Goal: Information Seeking & Learning: Find specific fact

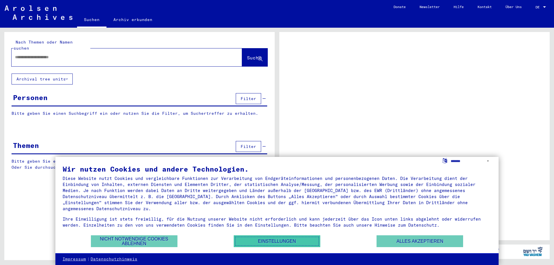
click at [257, 241] on button "Einstellungen" at bounding box center [277, 241] width 87 height 12
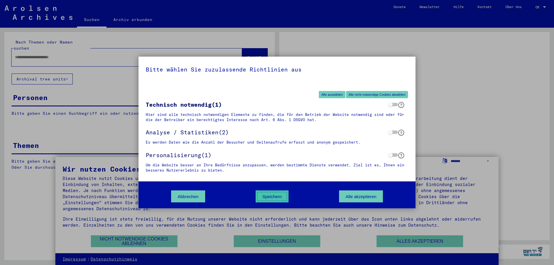
click at [276, 200] on button "Speichern" at bounding box center [271, 197] width 33 height 12
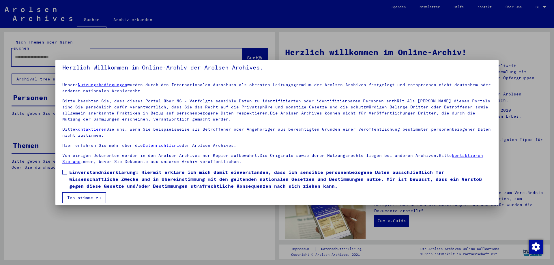
scroll to position [9, 0]
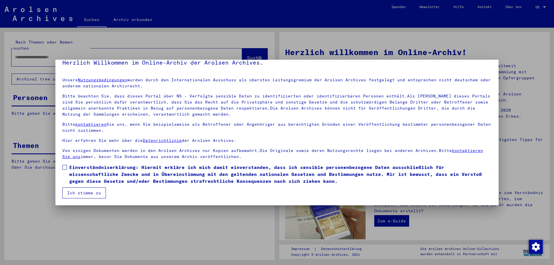
click at [85, 191] on button "Ich stimme zu" at bounding box center [84, 192] width 44 height 11
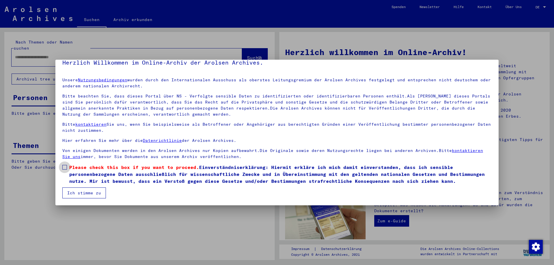
click at [78, 167] on span "Please check this box if you want to proceed." at bounding box center [134, 167] width 130 height 6
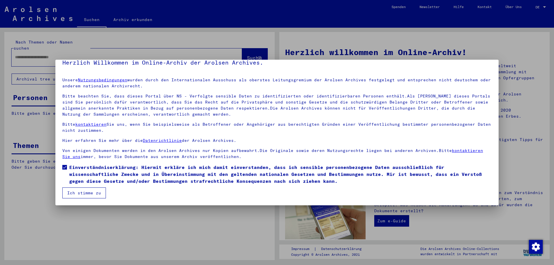
click at [80, 194] on button "Ich stimme zu" at bounding box center [84, 192] width 44 height 11
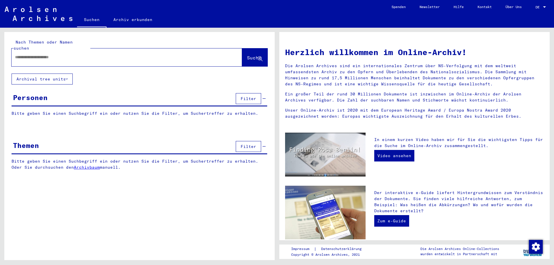
click at [46, 92] on div "Personen" at bounding box center [30, 97] width 35 height 10
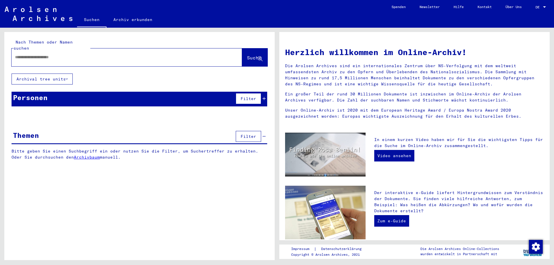
drag, startPoint x: 188, startPoint y: 93, endPoint x: 238, endPoint y: 92, distance: 50.2
click at [191, 92] on div "Personen Filter" at bounding box center [139, 99] width 255 height 15
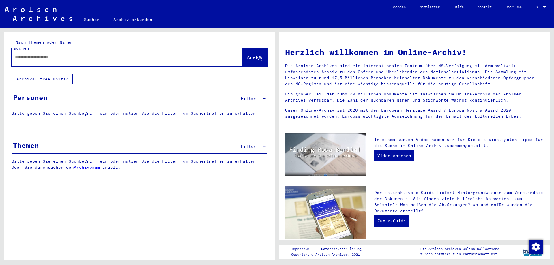
click at [255, 96] on span "Filter" at bounding box center [249, 98] width 16 height 5
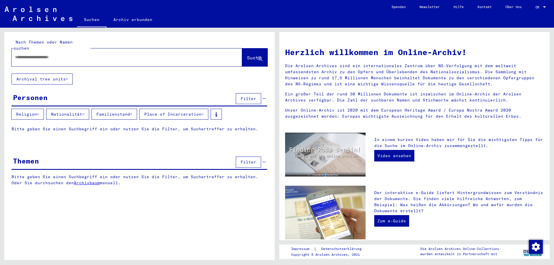
click at [253, 93] on button "Filter" at bounding box center [248, 98] width 25 height 11
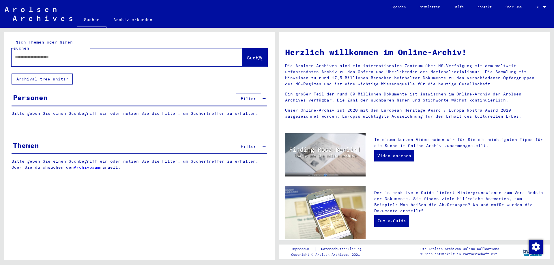
click at [84, 104] on yv-its-grid-expansion-panel "Personen Filter Bitte geben Sie einen Suchbegriff ein oder nutzen Sie die Filte…" at bounding box center [139, 108] width 270 height 33
click at [83, 110] on p "Bitte geben Sie einen Suchbegriff ein oder nutzen Sie die Filter, um Suchertref…" at bounding box center [139, 113] width 255 height 6
click at [264, 97] on icon at bounding box center [263, 99] width 3 height 4
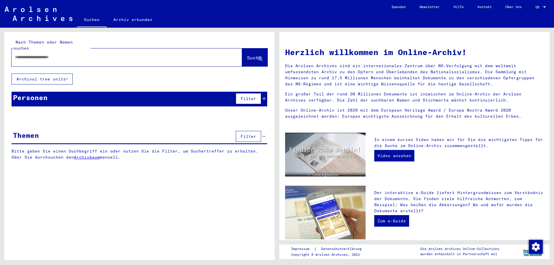
click at [264, 97] on icon at bounding box center [263, 99] width 3 height 4
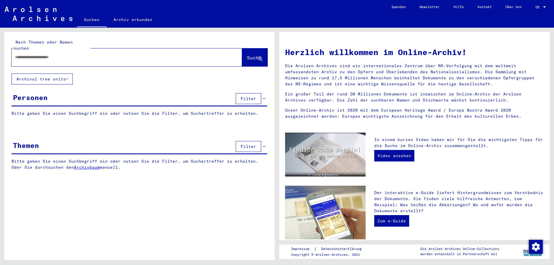
click at [119, 54] on input "text" at bounding box center [120, 57] width 210 height 6
type input "*"
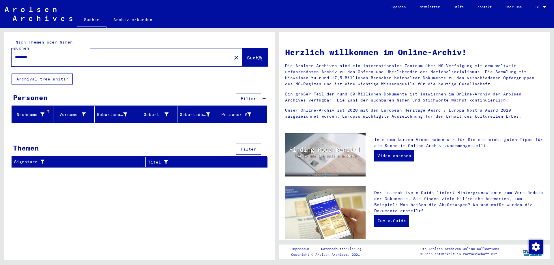
click at [56, 54] on input "********" at bounding box center [120, 57] width 210 height 6
type input "*"
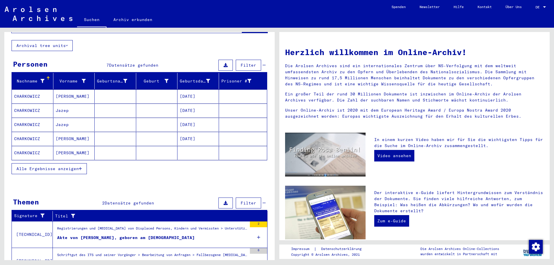
scroll to position [59, 0]
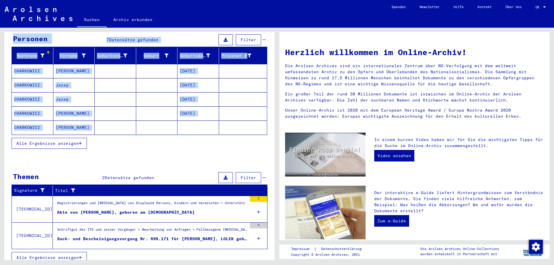
drag, startPoint x: 13, startPoint y: 170, endPoint x: 127, endPoint y: 156, distance: 115.3
click at [127, 156] on yv-its-search-home "**********" at bounding box center [139, 121] width 270 height 297
click at [136, 149] on div "Nachname Vorname Geburtsname Geburt‏ Geburtsdatum Prisoner # CHARKOWICZ LEON [D…" at bounding box center [139, 102] width 270 height 109
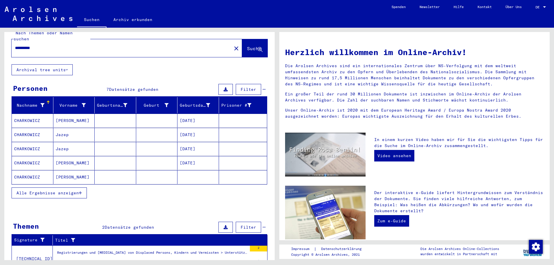
scroll to position [0, 0]
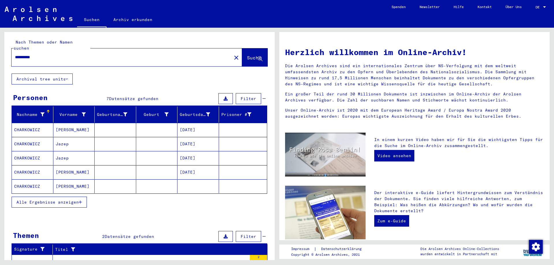
click at [27, 183] on mat-cell "CHARKOWICZ" at bounding box center [33, 186] width 42 height 14
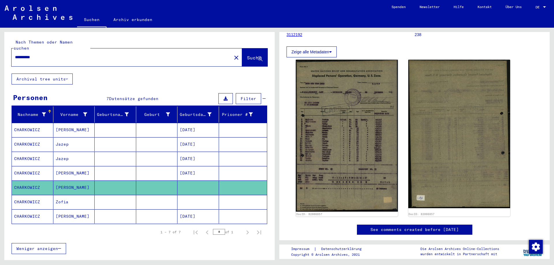
scroll to position [87, 0]
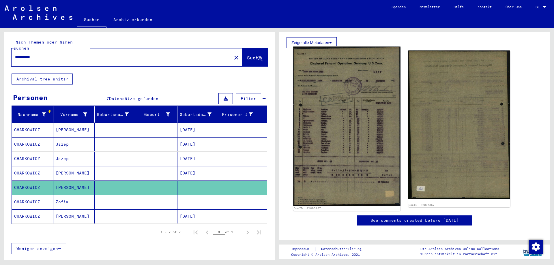
click at [371, 157] on img at bounding box center [346, 126] width 107 height 159
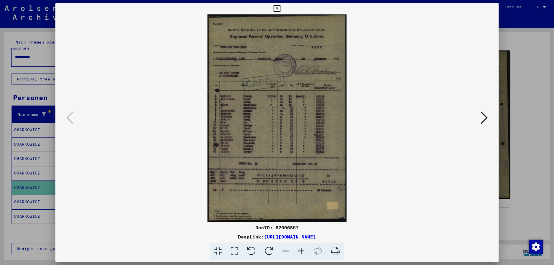
click at [301, 251] on icon at bounding box center [301, 252] width 16 height 18
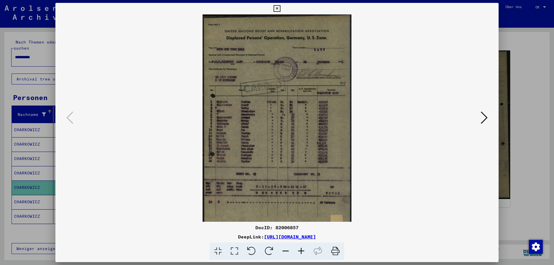
click at [301, 251] on icon at bounding box center [301, 252] width 16 height 18
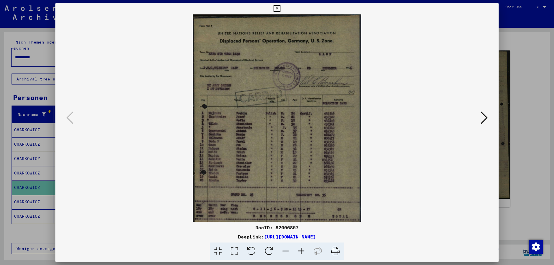
click at [301, 251] on icon at bounding box center [301, 252] width 16 height 18
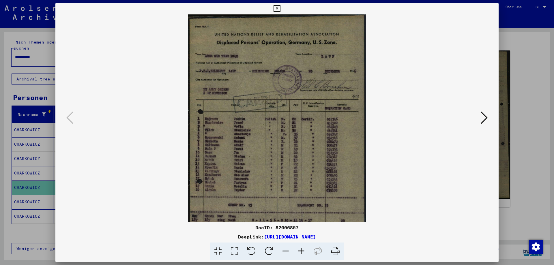
click at [301, 251] on icon at bounding box center [301, 252] width 16 height 18
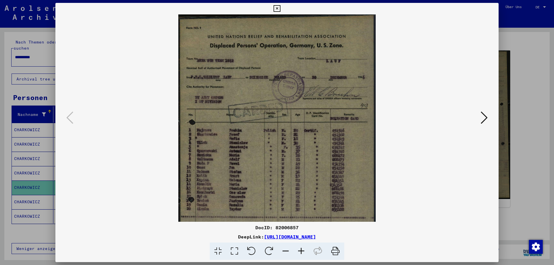
click at [301, 251] on icon at bounding box center [301, 252] width 16 height 18
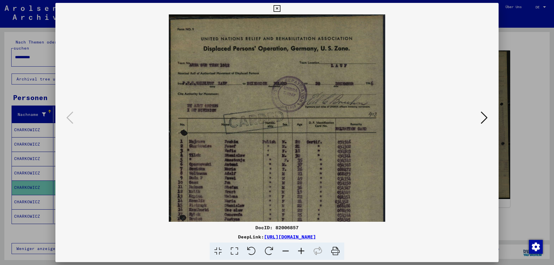
click at [301, 251] on icon at bounding box center [301, 252] width 16 height 18
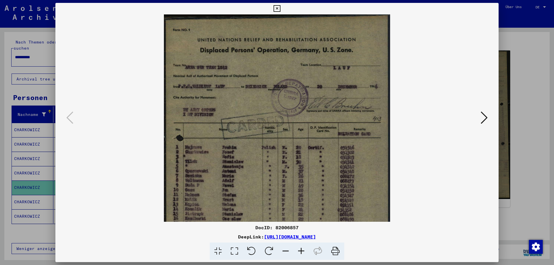
click at [301, 251] on icon at bounding box center [301, 252] width 16 height 18
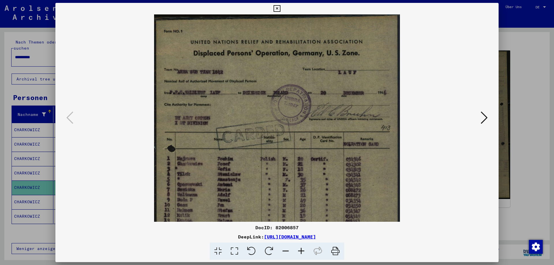
click at [301, 251] on icon at bounding box center [301, 252] width 16 height 18
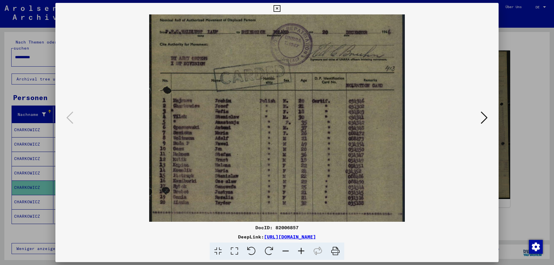
drag, startPoint x: 288, startPoint y: 167, endPoint x: 290, endPoint y: 108, distance: 59.4
click at [290, 108] on img at bounding box center [276, 141] width 255 height 380
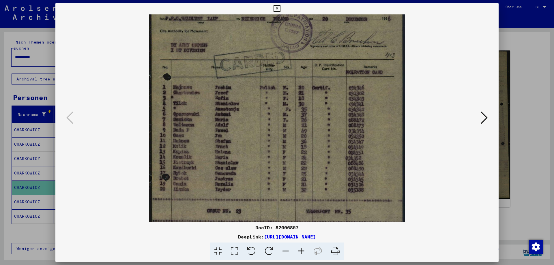
scroll to position [83, 0]
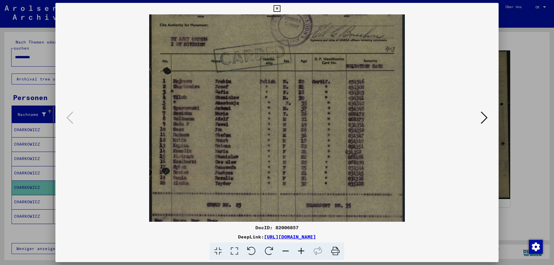
drag, startPoint x: 314, startPoint y: 157, endPoint x: 313, endPoint y: 137, distance: 19.3
click at [313, 137] on img at bounding box center [276, 121] width 255 height 380
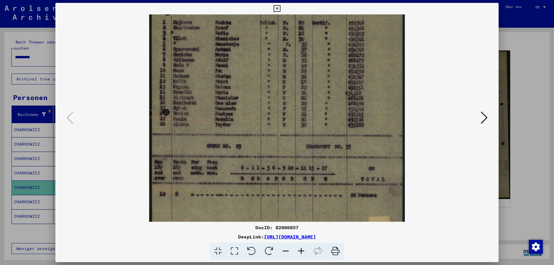
scroll to position [149, 0]
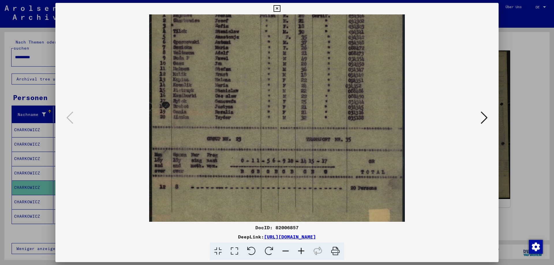
drag, startPoint x: 303, startPoint y: 179, endPoint x: 295, endPoint y: 113, distance: 66.5
click at [295, 113] on img at bounding box center [276, 55] width 255 height 380
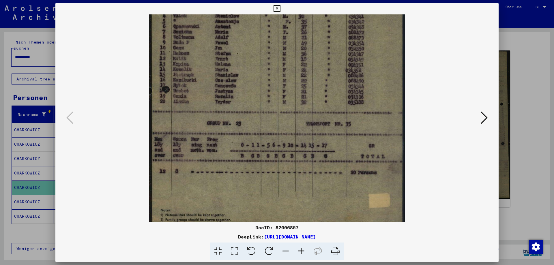
scroll to position [173, 0]
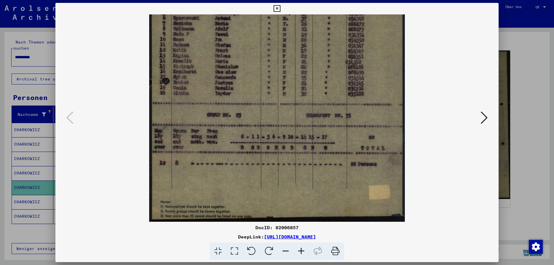
drag, startPoint x: 306, startPoint y: 153, endPoint x: 300, endPoint y: 112, distance: 41.3
click at [300, 112] on img at bounding box center [276, 31] width 255 height 380
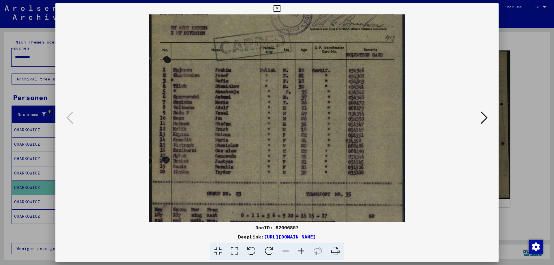
scroll to position [94, 0]
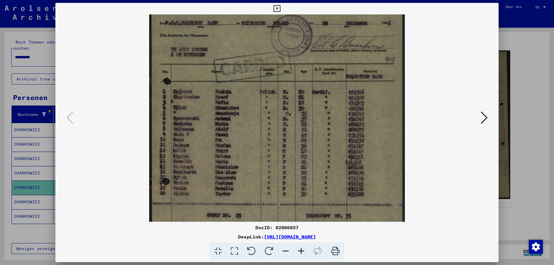
drag, startPoint x: 306, startPoint y: 83, endPoint x: 313, endPoint y: 184, distance: 100.6
click at [313, 184] on img at bounding box center [276, 132] width 255 height 380
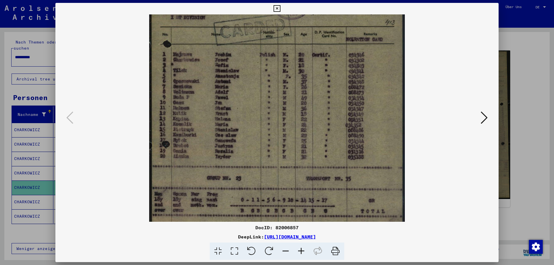
scroll to position [110, 0]
drag, startPoint x: 313, startPoint y: 184, endPoint x: 310, endPoint y: 146, distance: 37.9
click at [310, 146] on img at bounding box center [276, 94] width 255 height 380
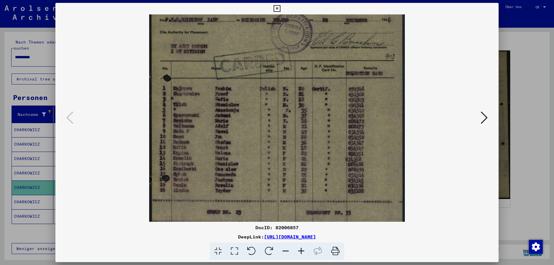
scroll to position [72, 0]
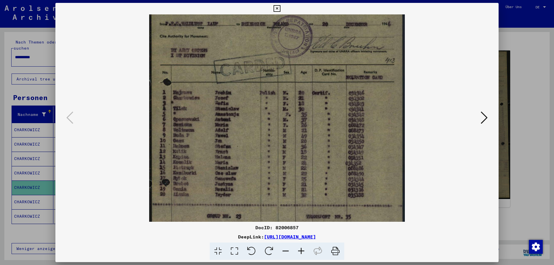
drag, startPoint x: 310, startPoint y: 146, endPoint x: 313, endPoint y: 185, distance: 38.8
click at [313, 185] on img at bounding box center [276, 133] width 255 height 380
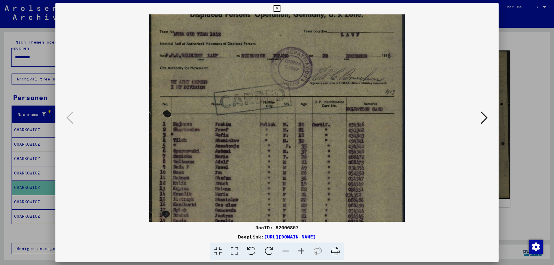
scroll to position [28, 0]
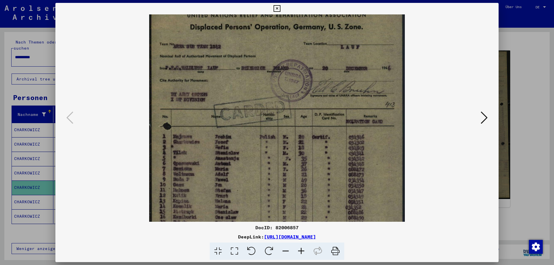
drag, startPoint x: 285, startPoint y: 175, endPoint x: 284, endPoint y: 218, distance: 43.0
click at [284, 219] on img at bounding box center [276, 177] width 255 height 380
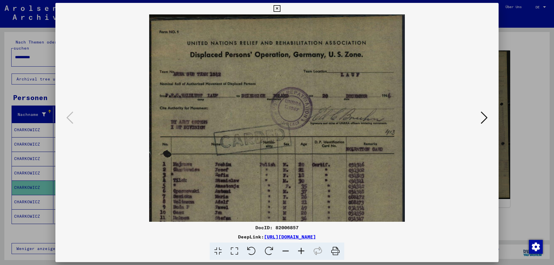
drag, startPoint x: 293, startPoint y: 109, endPoint x: 296, endPoint y: 157, distance: 48.0
click at [296, 157] on img at bounding box center [276, 204] width 255 height 380
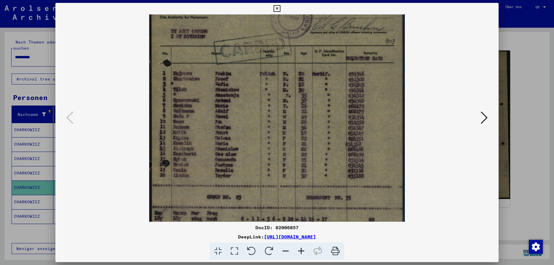
scroll to position [93, 0]
drag, startPoint x: 287, startPoint y: 137, endPoint x: 274, endPoint y: 71, distance: 67.5
click at [274, 71] on img at bounding box center [276, 112] width 255 height 380
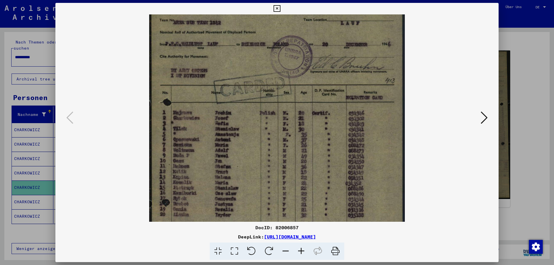
scroll to position [51, 0]
drag, startPoint x: 272, startPoint y: 125, endPoint x: 274, endPoint y: 162, distance: 37.5
click at [273, 162] on img at bounding box center [276, 153] width 255 height 380
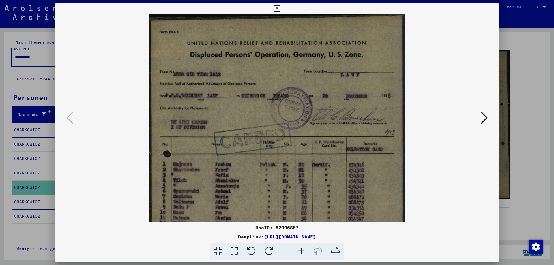
drag, startPoint x: 290, startPoint y: 40, endPoint x: 293, endPoint y: 117, distance: 77.6
click at [293, 117] on img at bounding box center [276, 204] width 255 height 380
click at [524, 33] on div at bounding box center [277, 132] width 554 height 265
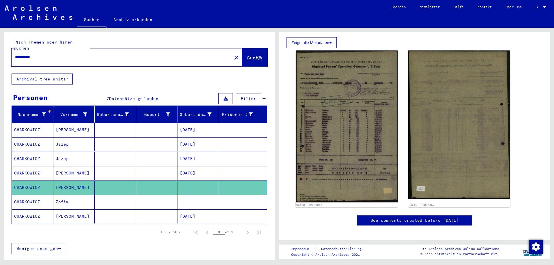
drag, startPoint x: 64, startPoint y: 52, endPoint x: 0, endPoint y: 50, distance: 64.3
click at [0, 50] on div "**********" at bounding box center [138, 144] width 277 height 232
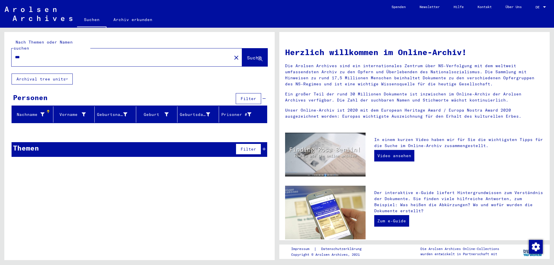
type input "****"
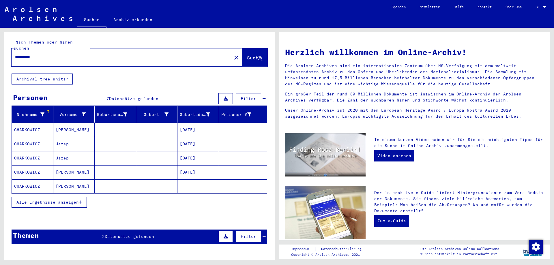
click at [72, 180] on mat-cell "[PERSON_NAME]" at bounding box center [74, 186] width 42 height 14
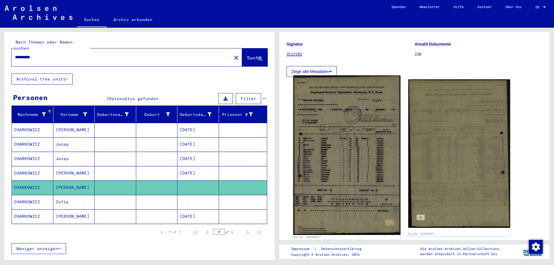
click at [347, 159] on img at bounding box center [346, 155] width 107 height 159
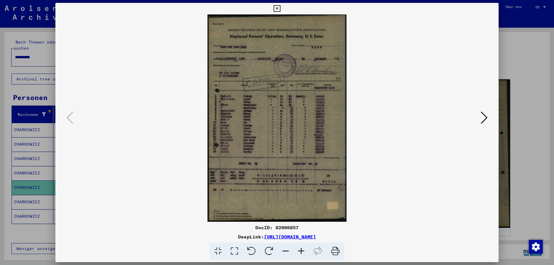
click at [300, 251] on icon at bounding box center [301, 252] width 16 height 18
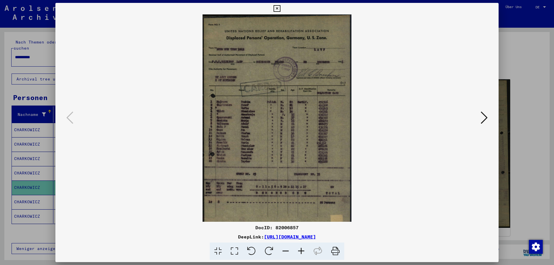
click at [300, 251] on icon at bounding box center [301, 252] width 16 height 18
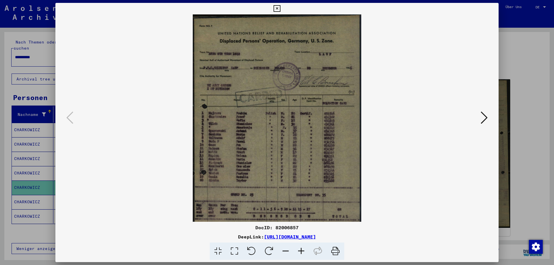
click at [300, 251] on icon at bounding box center [301, 252] width 16 height 18
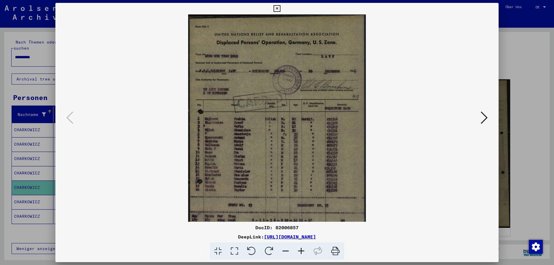
click at [300, 251] on icon at bounding box center [301, 252] width 16 height 18
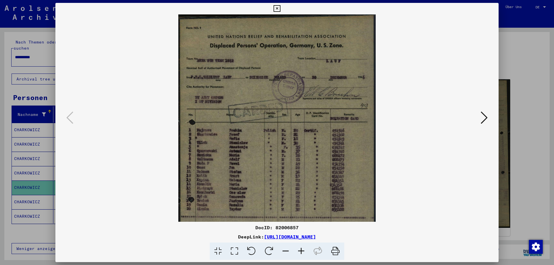
click at [300, 251] on icon at bounding box center [301, 252] width 16 height 18
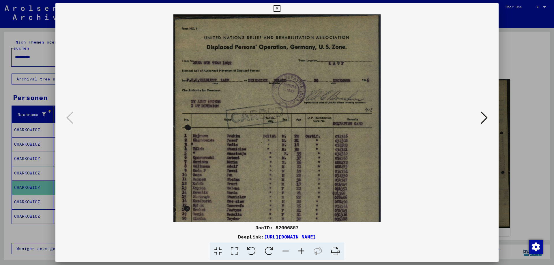
click at [300, 251] on icon at bounding box center [301, 252] width 16 height 18
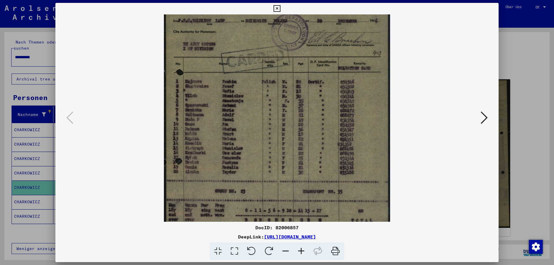
scroll to position [95, 0]
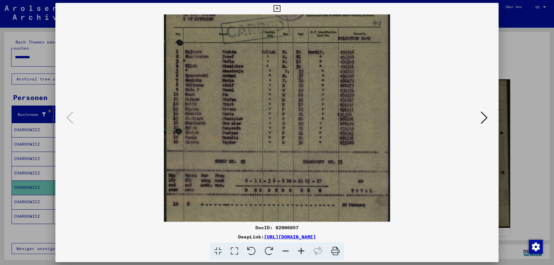
drag, startPoint x: 275, startPoint y: 184, endPoint x: 270, endPoint y: 90, distance: 93.6
click at [270, 90] on img at bounding box center [277, 87] width 226 height 337
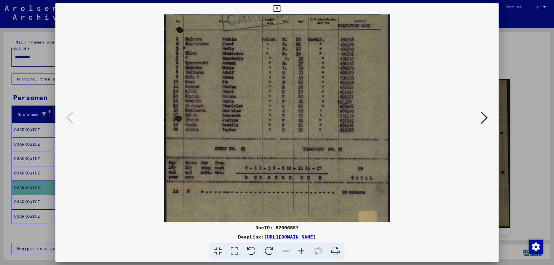
scroll to position [130, 0]
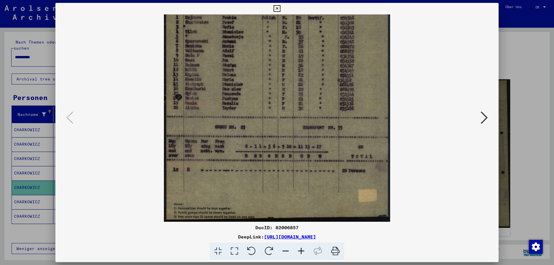
drag, startPoint x: 272, startPoint y: 138, endPoint x: 261, endPoint y: 95, distance: 45.0
click at [261, 95] on img at bounding box center [277, 53] width 226 height 337
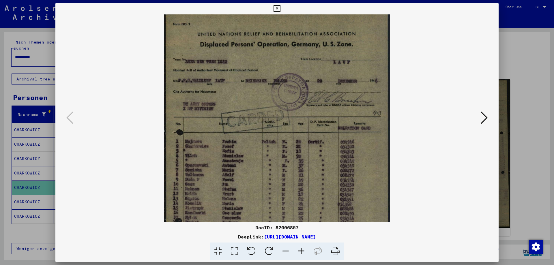
drag, startPoint x: 260, startPoint y: 91, endPoint x: 273, endPoint y: 216, distance: 124.9
click at [273, 216] on img at bounding box center [277, 177] width 226 height 337
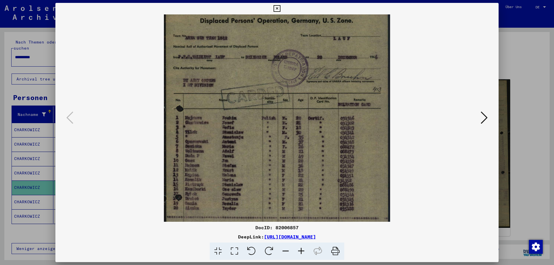
scroll to position [30, 0]
drag, startPoint x: 263, startPoint y: 152, endPoint x: 258, endPoint y: 127, distance: 25.3
click at [258, 127] on img at bounding box center [277, 152] width 226 height 337
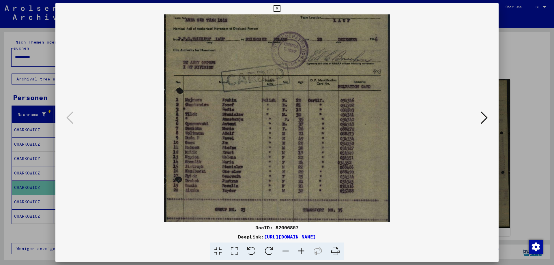
scroll to position [48, 0]
click at [281, 146] on img at bounding box center [277, 135] width 226 height 337
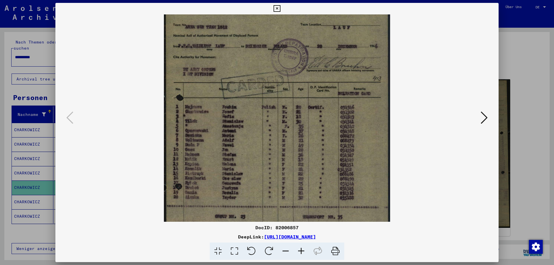
drag, startPoint x: 270, startPoint y: 173, endPoint x: 264, endPoint y: 149, distance: 25.0
click at [272, 183] on img at bounding box center [277, 142] width 226 height 337
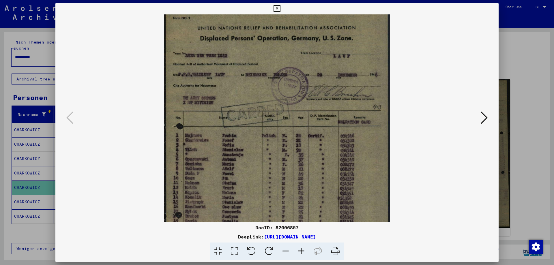
scroll to position [0, 0]
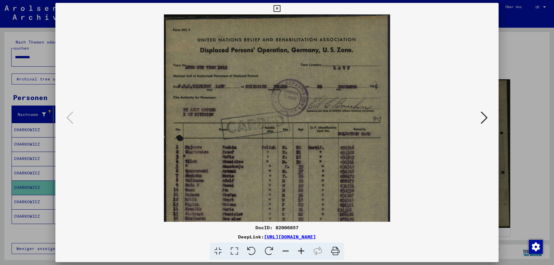
drag, startPoint x: 253, startPoint y: 100, endPoint x: 259, endPoint y: 160, distance: 60.3
click at [259, 164] on img at bounding box center [277, 182] width 226 height 337
drag, startPoint x: 305, startPoint y: 137, endPoint x: 305, endPoint y: 160, distance: 22.8
click at [305, 161] on img at bounding box center [277, 182] width 226 height 337
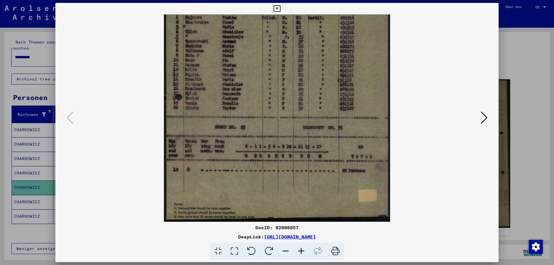
drag, startPoint x: 298, startPoint y: 144, endPoint x: 303, endPoint y: 18, distance: 125.8
click at [303, 18] on img at bounding box center [277, 53] width 226 height 337
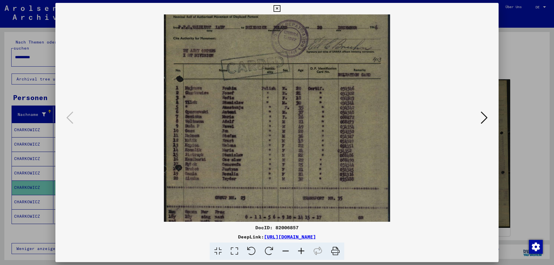
scroll to position [1, 0]
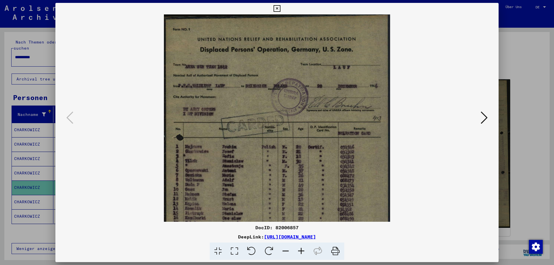
drag, startPoint x: 303, startPoint y: 38, endPoint x: 309, endPoint y: 166, distance: 128.2
click at [309, 166] on img at bounding box center [277, 182] width 226 height 337
drag, startPoint x: 295, startPoint y: 69, endPoint x: 294, endPoint y: 113, distance: 44.4
click at [294, 113] on img at bounding box center [277, 182] width 226 height 337
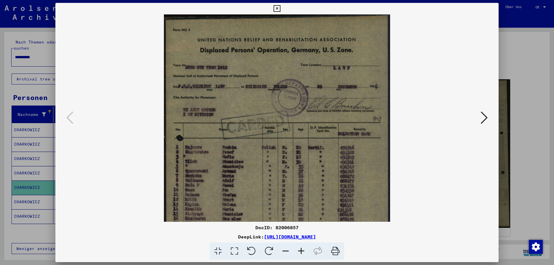
drag, startPoint x: 294, startPoint y: 148, endPoint x: 298, endPoint y: 165, distance: 17.6
click at [296, 175] on img at bounding box center [277, 182] width 226 height 337
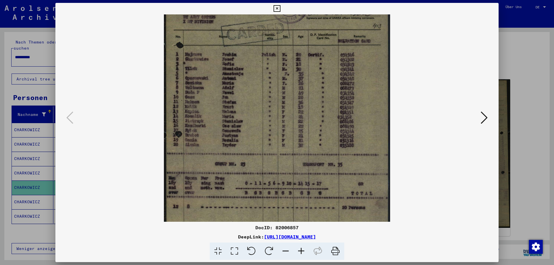
scroll to position [95, 0]
drag, startPoint x: 248, startPoint y: 166, endPoint x: 253, endPoint y: 71, distance: 95.0
click at [253, 71] on img at bounding box center [277, 88] width 226 height 337
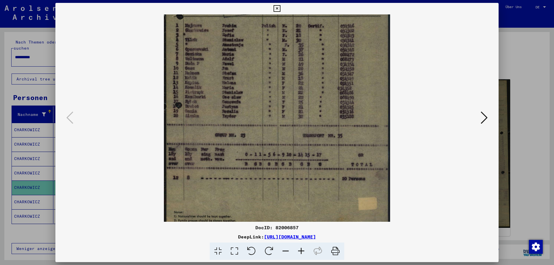
scroll to position [130, 0]
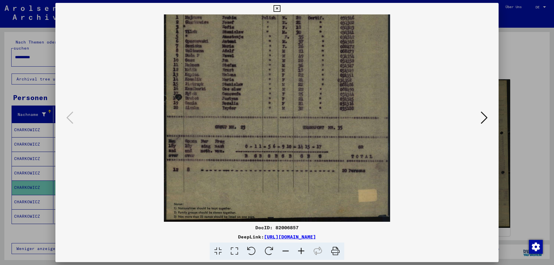
drag, startPoint x: 297, startPoint y: 129, endPoint x: 294, endPoint y: 92, distance: 37.8
click at [294, 92] on img at bounding box center [277, 53] width 226 height 337
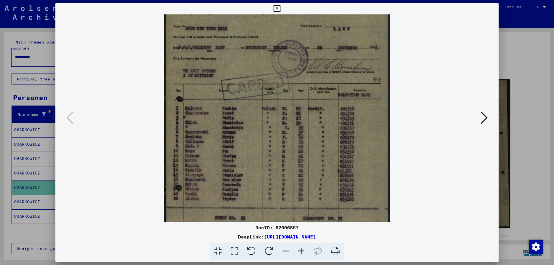
scroll to position [3, 0]
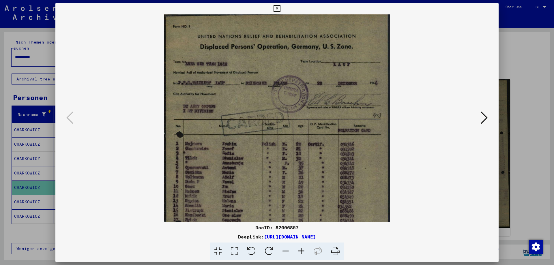
drag, startPoint x: 255, startPoint y: 37, endPoint x: 267, endPoint y: 159, distance: 123.1
click at [267, 159] on img at bounding box center [277, 179] width 226 height 337
click at [522, 69] on div at bounding box center [277, 132] width 554 height 265
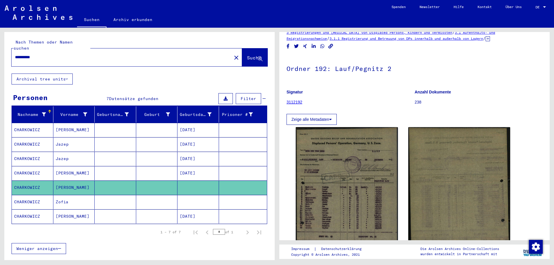
scroll to position [0, 0]
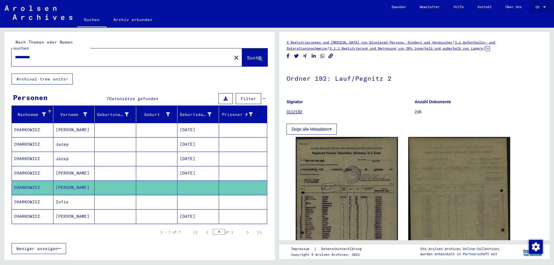
click at [546, 4] on div "DE DE" at bounding box center [541, 6] width 12 height 10
click at [537, 11] on span "English" at bounding box center [530, 10] width 14 height 4
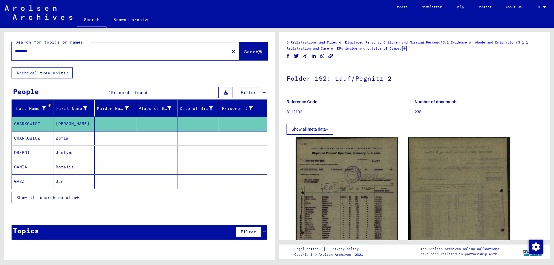
drag, startPoint x: 66, startPoint y: 50, endPoint x: 0, endPoint y: 49, distance: 66.0
click at [0, 49] on div "Search for topics or names ******** close Search Archival tree units People 19 …" at bounding box center [138, 144] width 277 height 232
type input "**********"
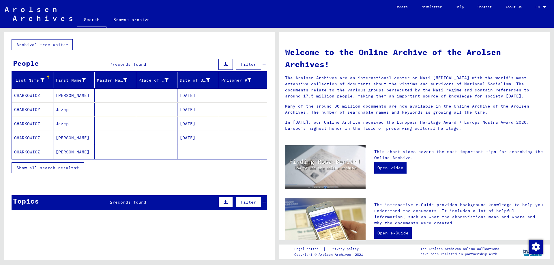
scroll to position [54, 0]
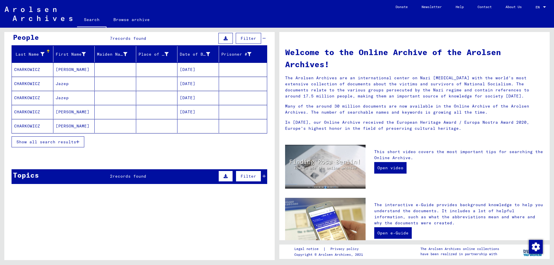
click at [74, 145] on button "Show all search results" at bounding box center [48, 141] width 73 height 11
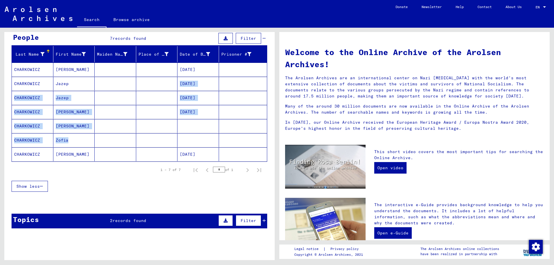
drag, startPoint x: 147, startPoint y: 87, endPoint x: 147, endPoint y: 164, distance: 77.3
click at [149, 137] on mat-table "Last Name First Name Maiden Name Place of Birth Date of Birth Prisoner # [PERSO…" at bounding box center [139, 104] width 255 height 116
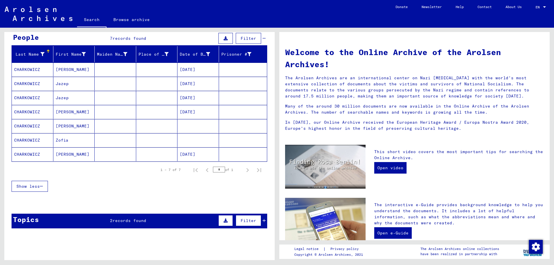
click at [119, 180] on div "Show less" at bounding box center [139, 186] width 255 height 17
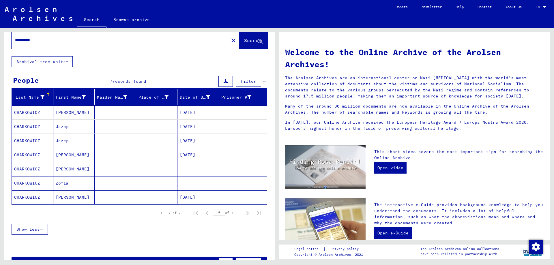
scroll to position [0, 0]
